Goal: Information Seeking & Learning: Learn about a topic

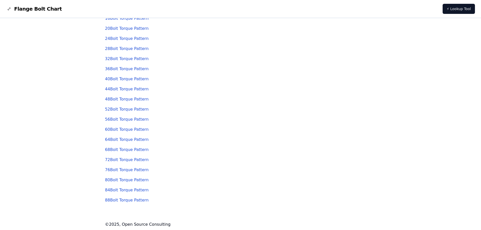
scroll to position [62, 0]
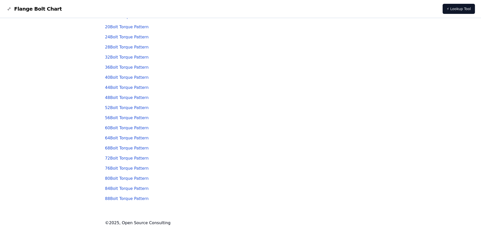
click at [125, 201] on link "88 Bolt Torque Pattern" at bounding box center [127, 198] width 44 height 5
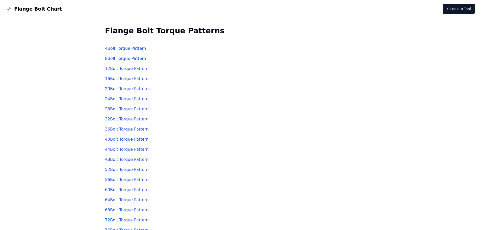
click at [118, 50] on link "4 Bolt Torque Pattern" at bounding box center [125, 48] width 41 height 5
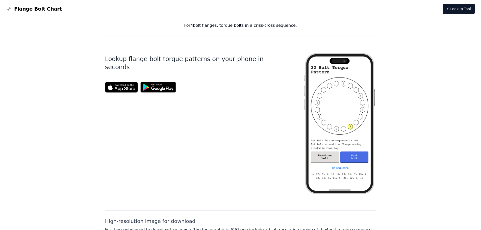
scroll to position [166, 0]
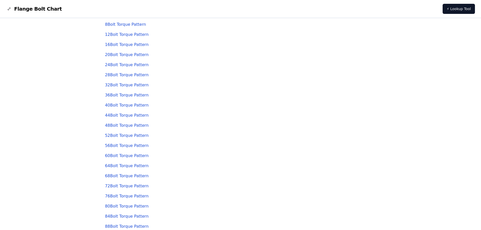
scroll to position [62, 0]
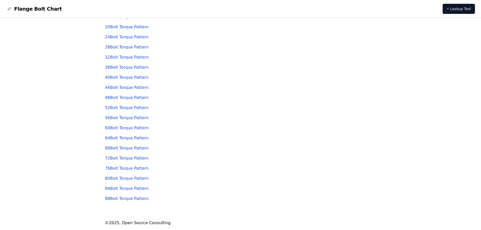
click at [115, 199] on link "88 Bolt Torque Pattern" at bounding box center [127, 198] width 44 height 5
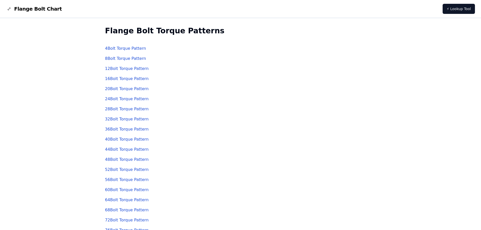
drag, startPoint x: 102, startPoint y: 46, endPoint x: 159, endPoint y: 49, distance: 57.6
click at [159, 49] on div "Flange Bolt Torque Patterns 4 Bolt Torque Pattern 8 Bolt Torque Pattern 12 Bolt…" at bounding box center [240, 155] width 283 height 274
copy link "4 Bolt Torque Pattern"
click at [115, 189] on link "60 Bolt Torque Pattern" at bounding box center [127, 189] width 44 height 5
